Goal: Information Seeking & Learning: Learn about a topic

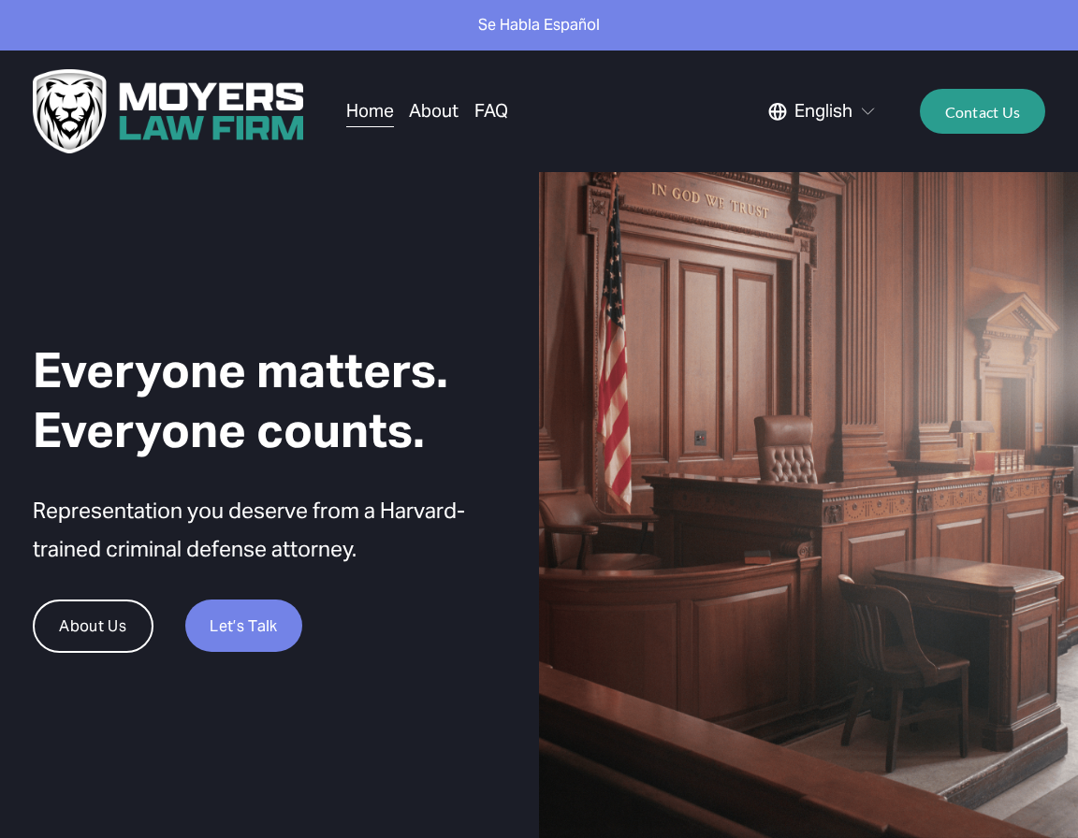
click at [100, 617] on link "About Us" at bounding box center [93, 626] width 121 height 53
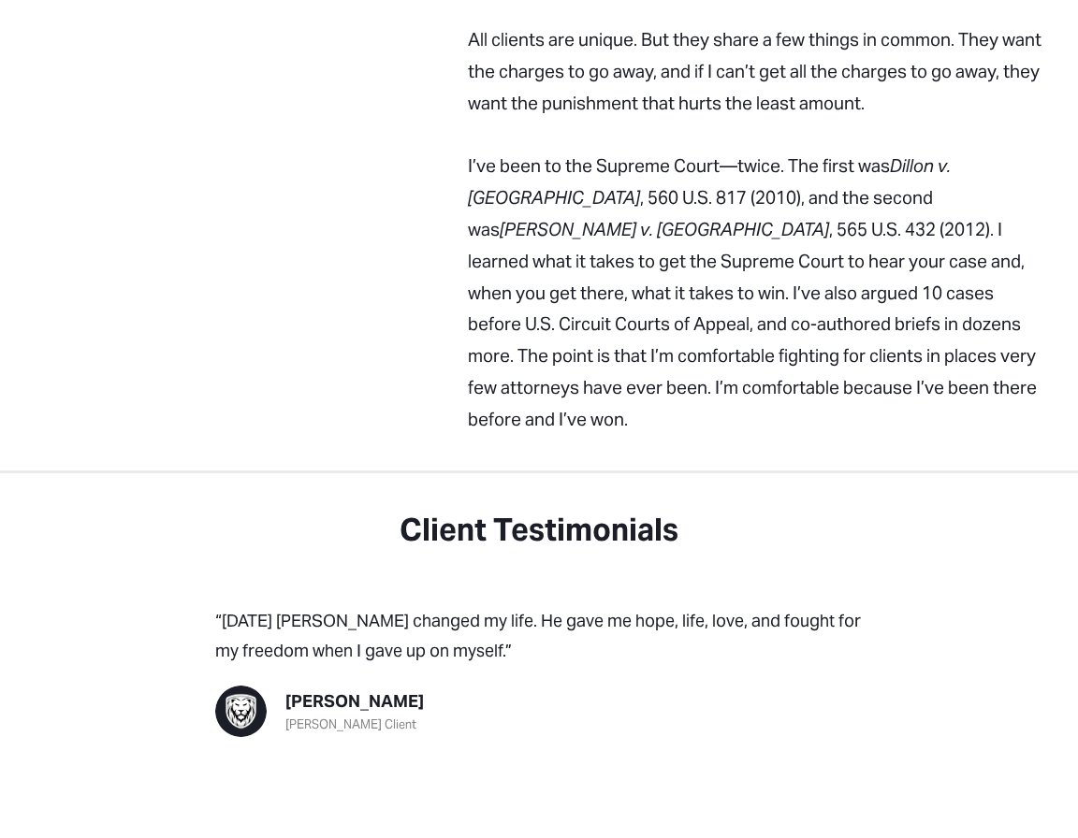
scroll to position [2233, 0]
